Goal: Task Accomplishment & Management: Use online tool/utility

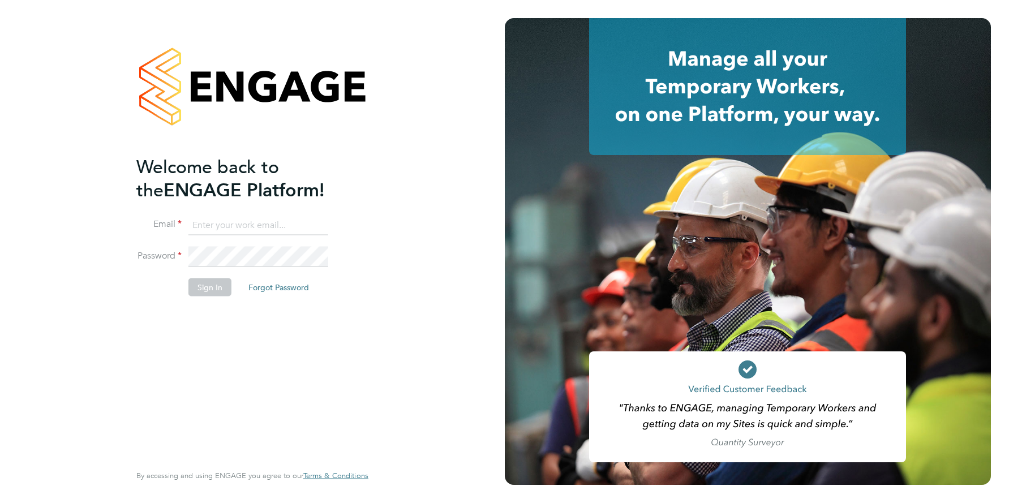
click at [247, 226] on input at bounding box center [258, 225] width 140 height 20
type input "[EMAIL_ADDRESS][DOMAIN_NAME]"
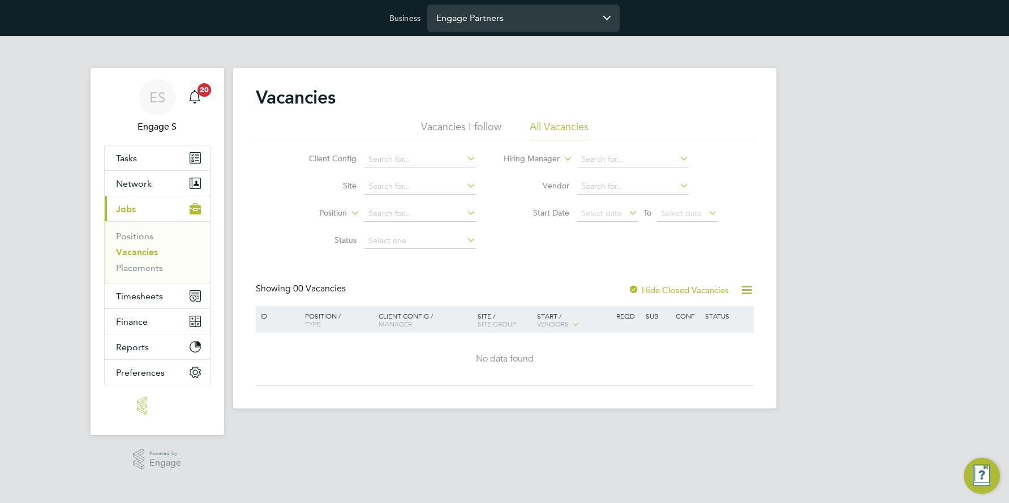
click at [511, 18] on input "Engage Partners" at bounding box center [523, 18] width 192 height 27
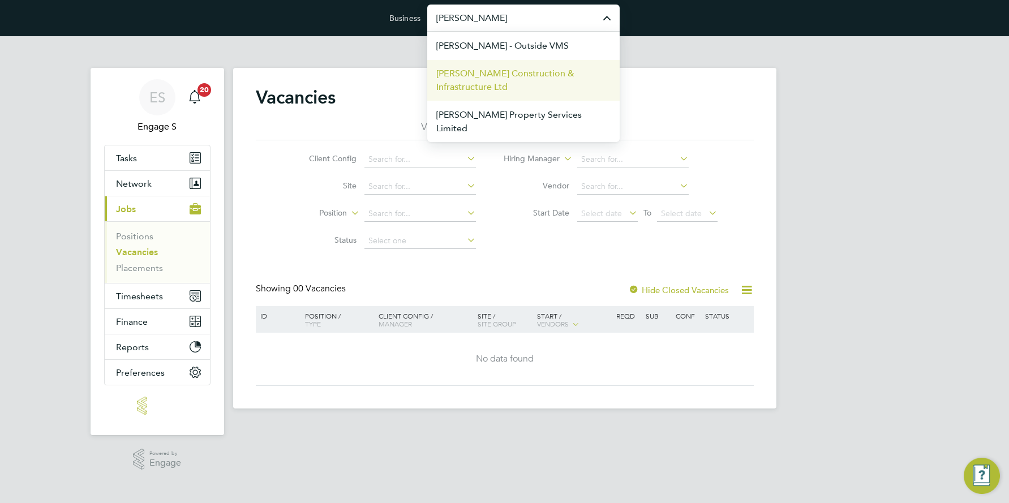
click at [498, 78] on span "Morgan Sindall Construction & Infrastructure Ltd" at bounding box center [523, 80] width 174 height 27
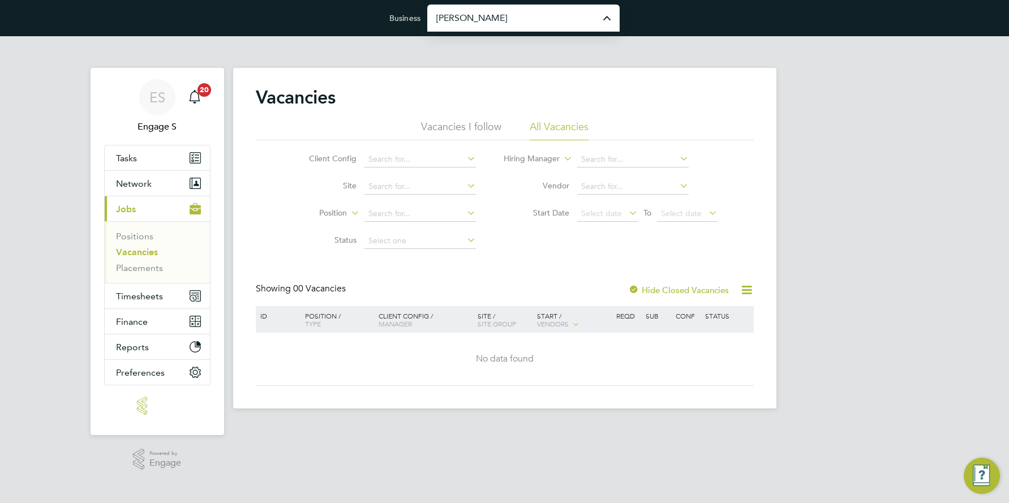
type input "Morgan Sindall Construction & Infrastructure Ltd"
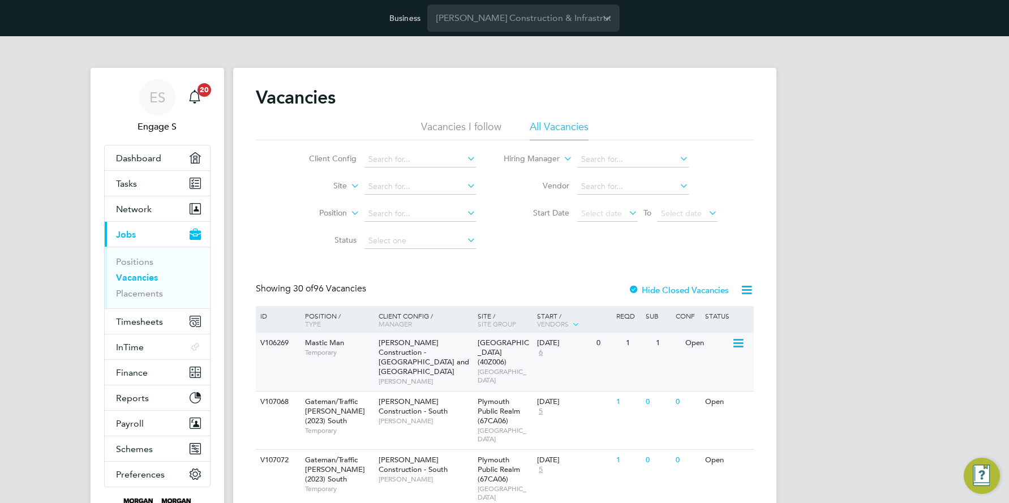
click at [409, 345] on span "Morgan Sindall Construction - Yorkshire and North East" at bounding box center [424, 357] width 91 height 38
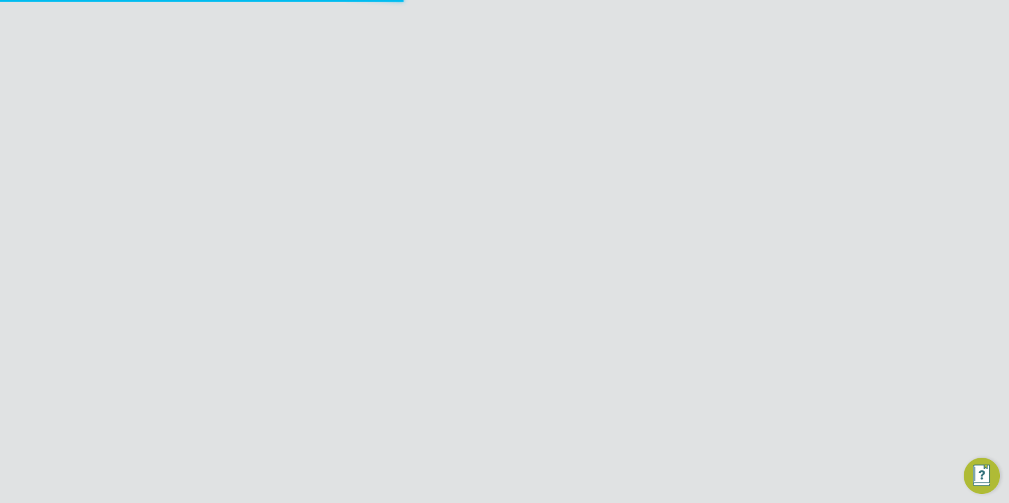
scroll to position [18, 244]
click at [747, 91] on icon at bounding box center [747, 93] width 14 height 14
